Goal: Information Seeking & Learning: Learn about a topic

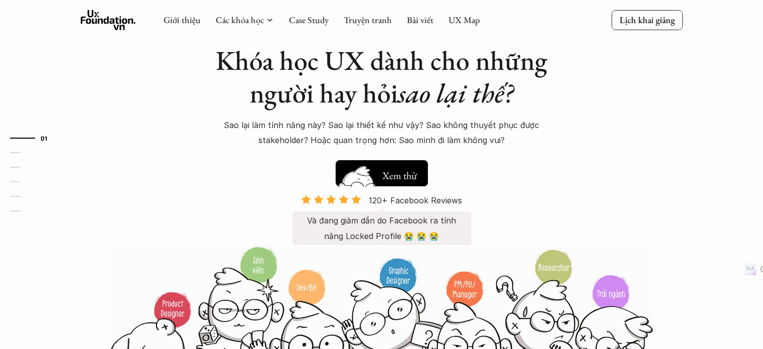
scroll to position [54, 0]
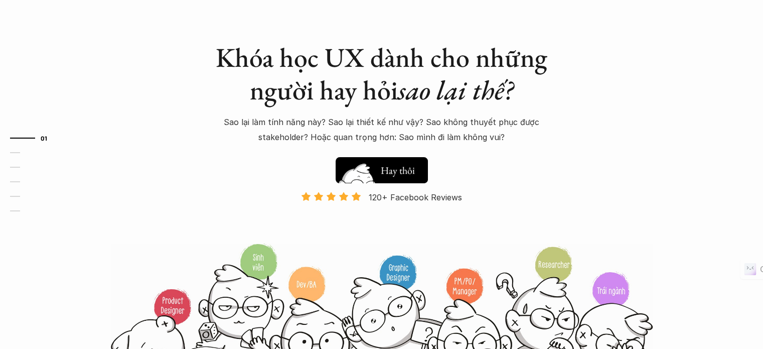
click at [377, 176] on img at bounding box center [358, 186] width 54 height 46
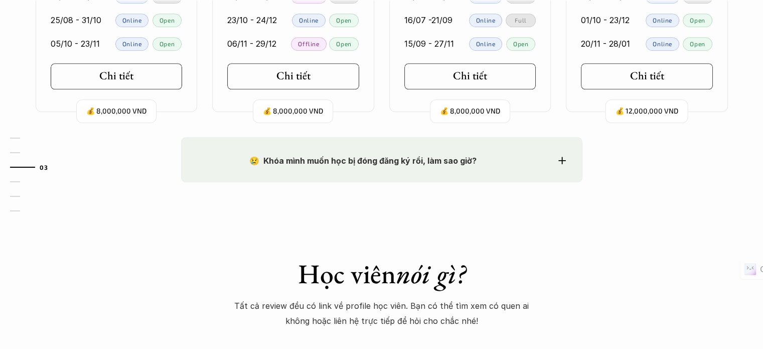
scroll to position [1182, 0]
click at [368, 155] on strong "😢 Khóa mình muốn học bị đóng đăng ký rồi, làm sao giờ?" at bounding box center [362, 160] width 227 height 10
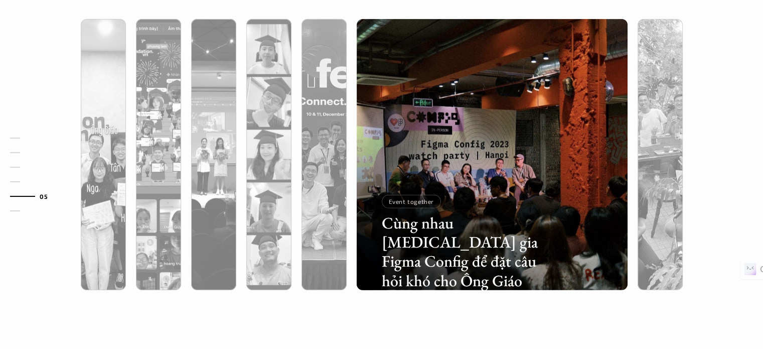
scroll to position [2926, 0]
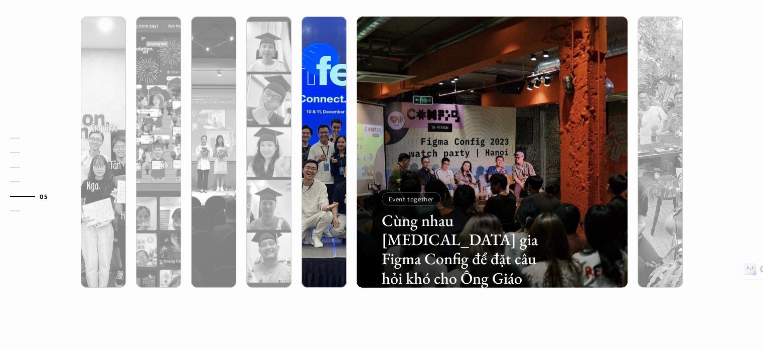
click at [324, 163] on div at bounding box center [324, 206] width 45 height 164
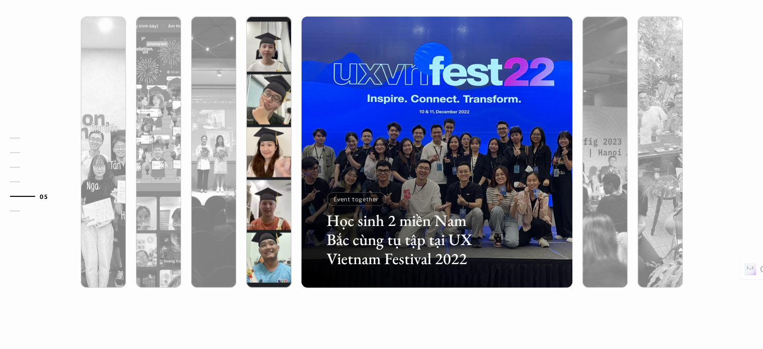
click at [270, 156] on div at bounding box center [268, 206] width 45 height 164
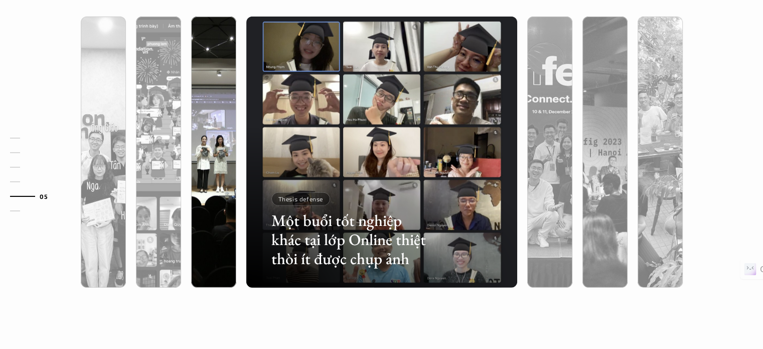
click at [230, 152] on div at bounding box center [213, 206] width 45 height 164
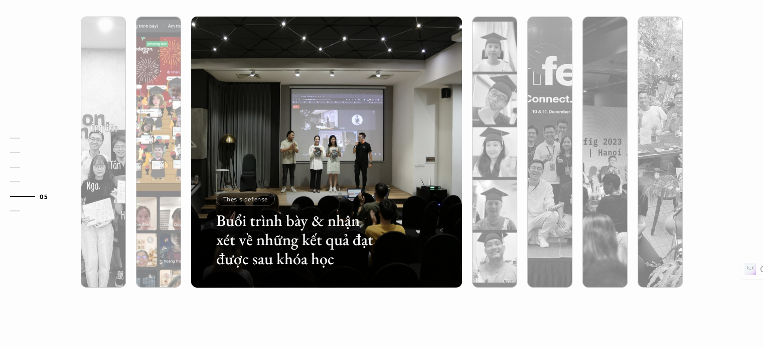
click at [164, 143] on div at bounding box center [158, 206] width 45 height 164
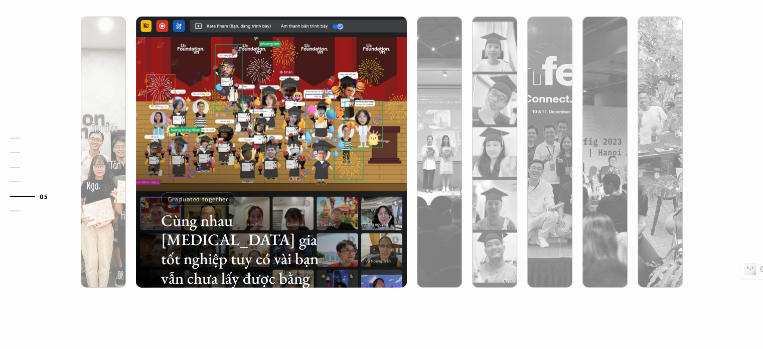
click at [116, 146] on div at bounding box center [103, 206] width 45 height 164
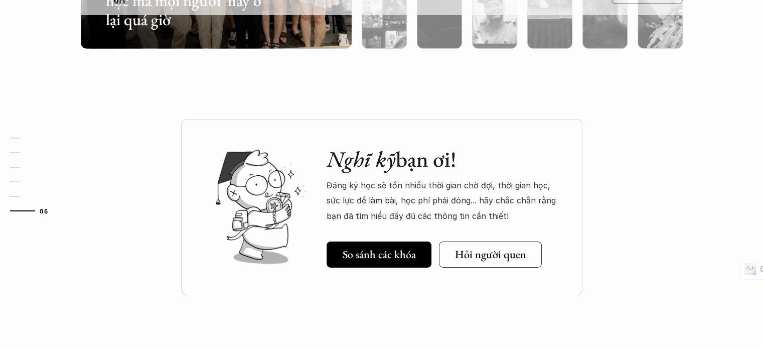
scroll to position [3166, 0]
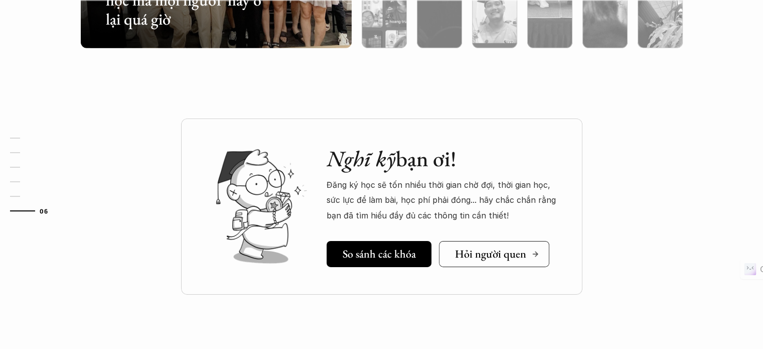
click at [490, 254] on h5 "Hỏi người quen" at bounding box center [490, 253] width 71 height 13
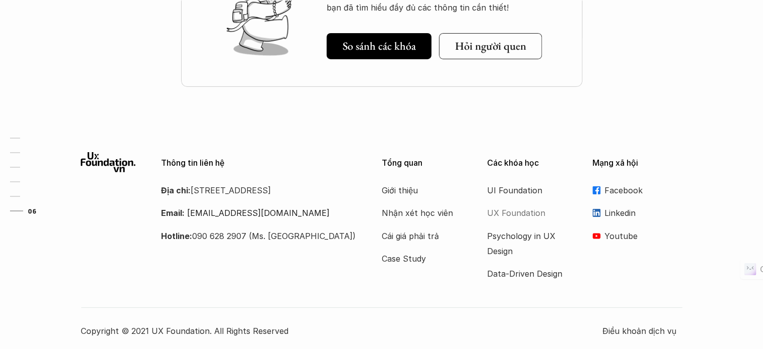
scroll to position [3378, 0]
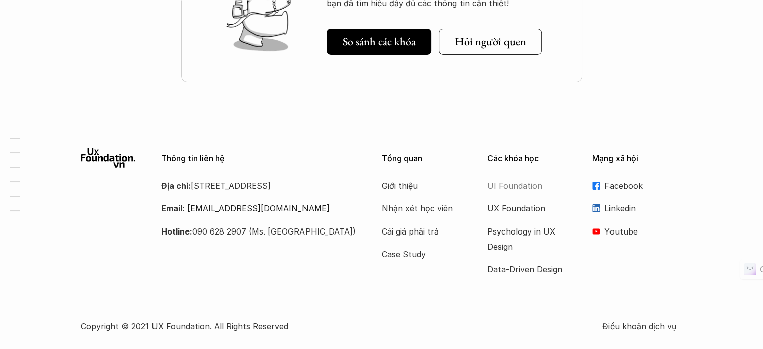
click at [520, 186] on p "UI Foundation" at bounding box center [527, 185] width 80 height 15
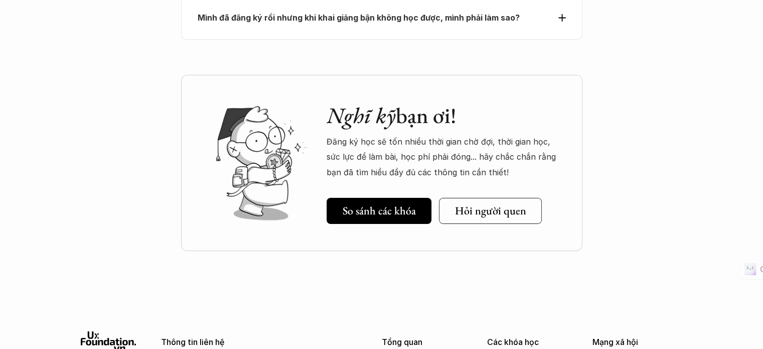
scroll to position [3690, 0]
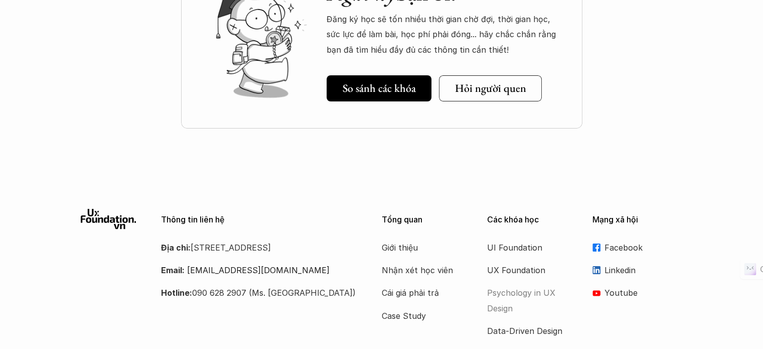
click at [521, 285] on p "Psychology in UX Design" at bounding box center [527, 300] width 80 height 31
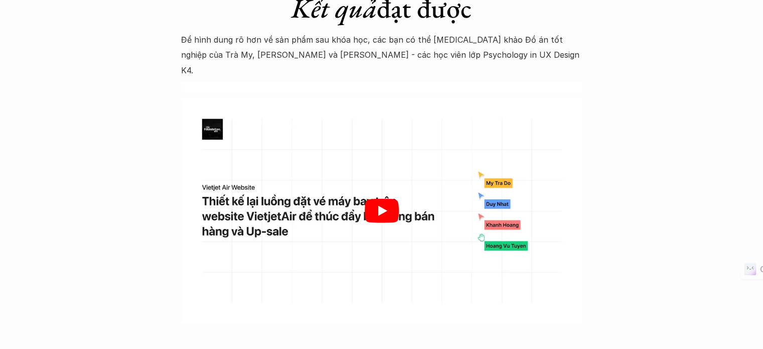
scroll to position [3098, 0]
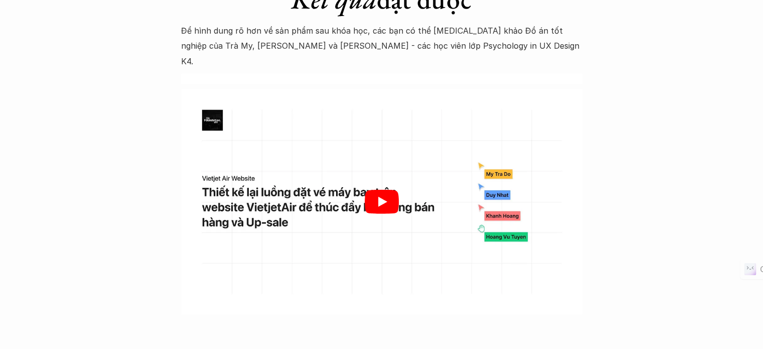
click at [383, 190] on icon "Play" at bounding box center [382, 202] width 34 height 24
